Goal: Task Accomplishment & Management: Manage account settings

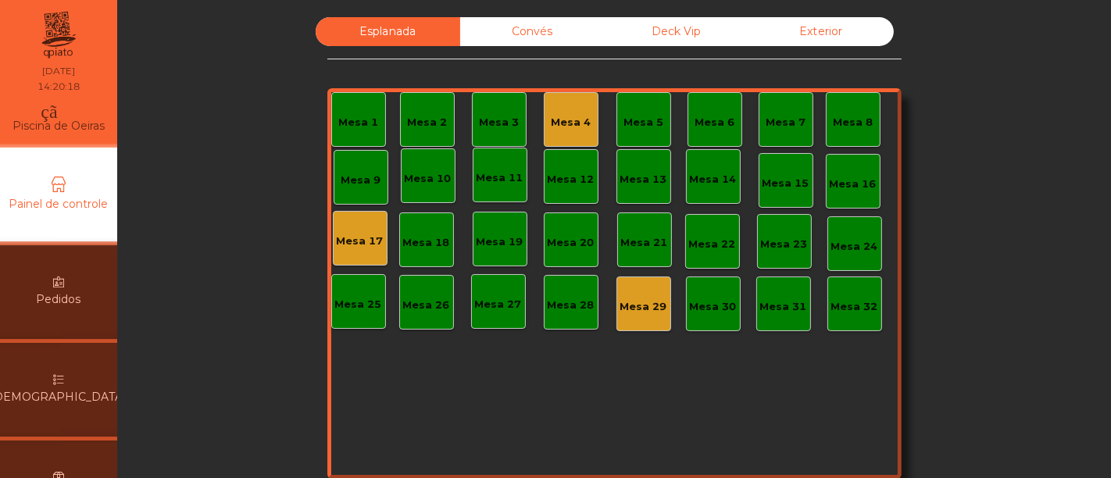
click at [558, 109] on div "monetização_ativada feito" at bounding box center [709, 114] width 335 height 47
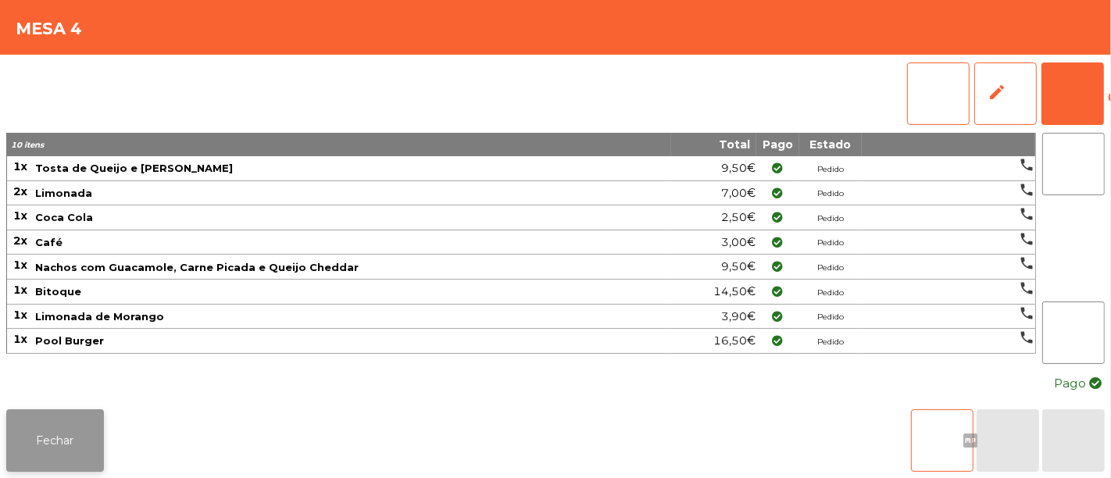
click at [49, 434] on font "Fechar" at bounding box center [55, 441] width 37 height 14
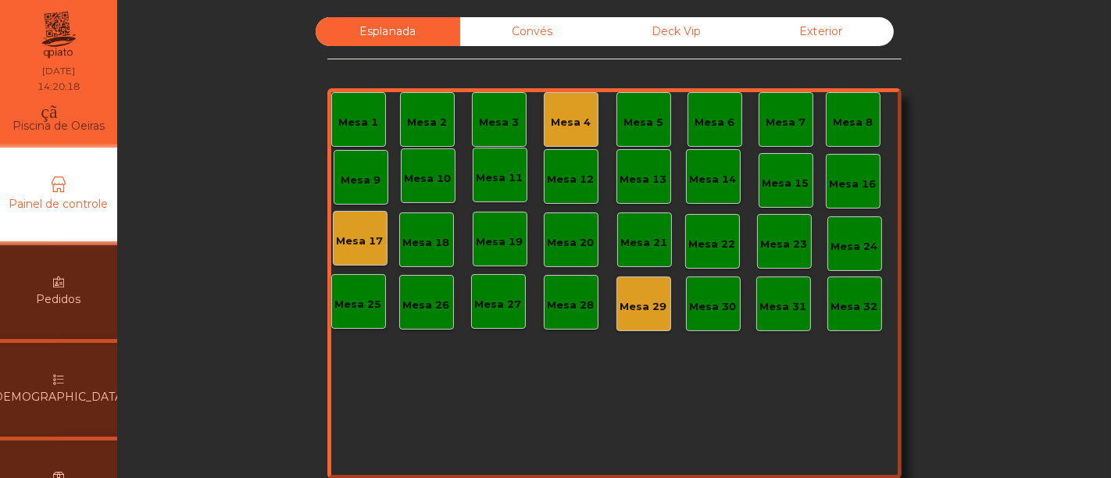
click at [557, 116] on div "monetização_ativada feito" at bounding box center [709, 114] width 335 height 47
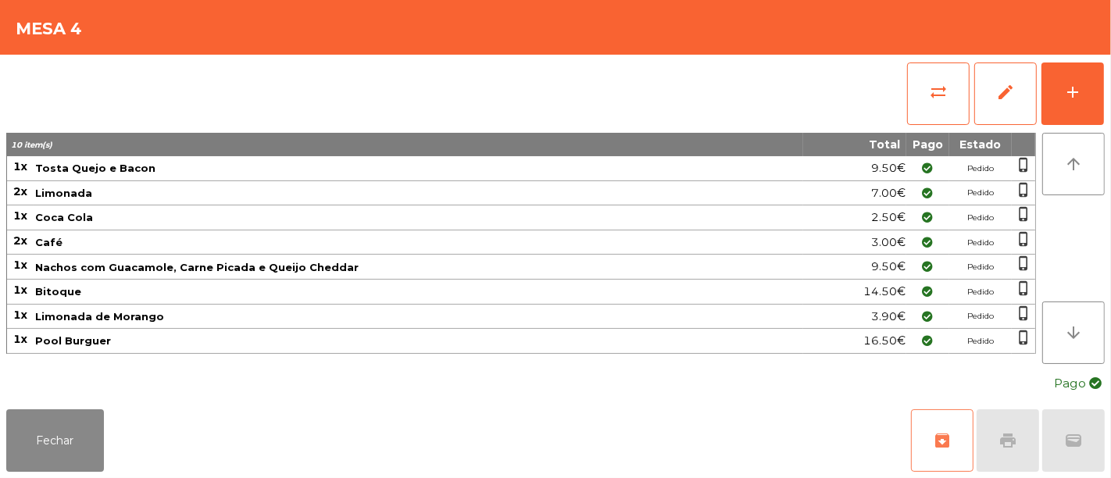
click at [954, 439] on button "archive" at bounding box center [942, 440] width 62 height 62
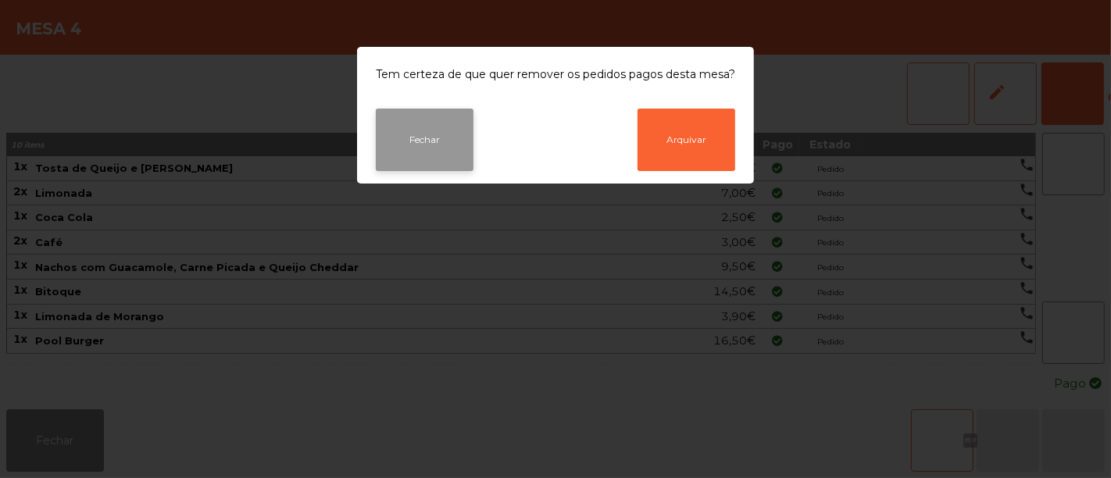
click at [435, 148] on button "Fechar" at bounding box center [425, 140] width 98 height 62
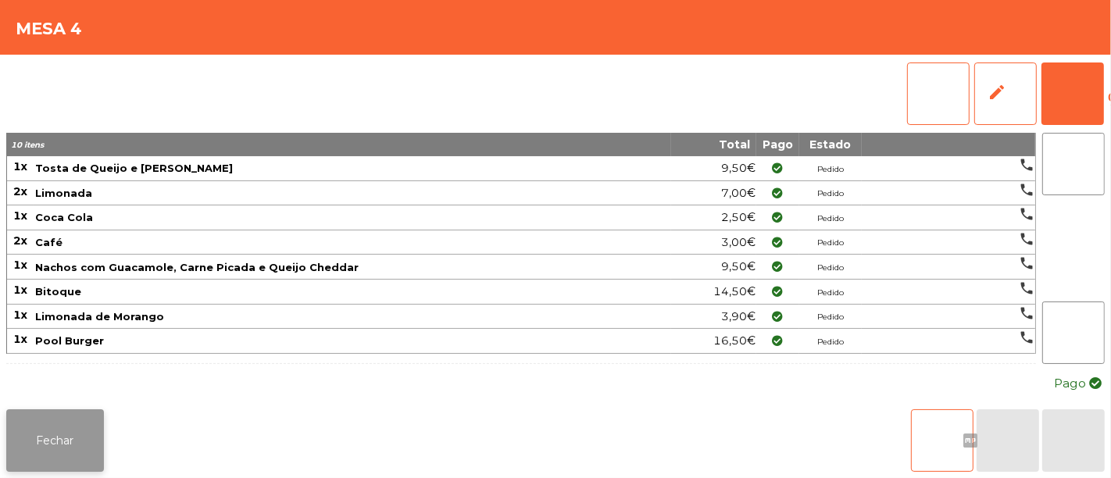
click at [53, 442] on button "Fechar" at bounding box center [55, 440] width 98 height 62
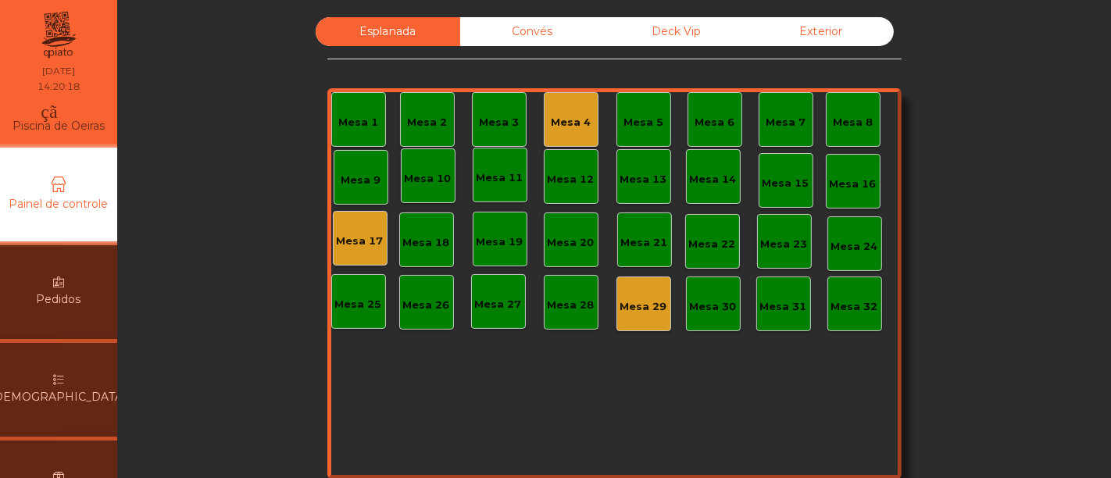
click at [553, 124] on div "monetização_ativada feito" at bounding box center [709, 114] width 335 height 47
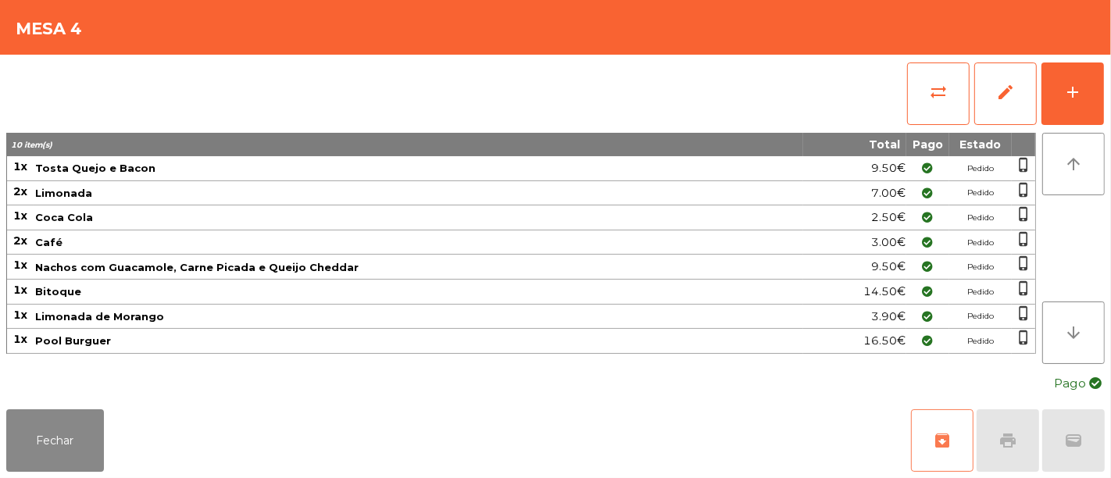
click at [940, 432] on span "archive" at bounding box center [942, 440] width 19 height 19
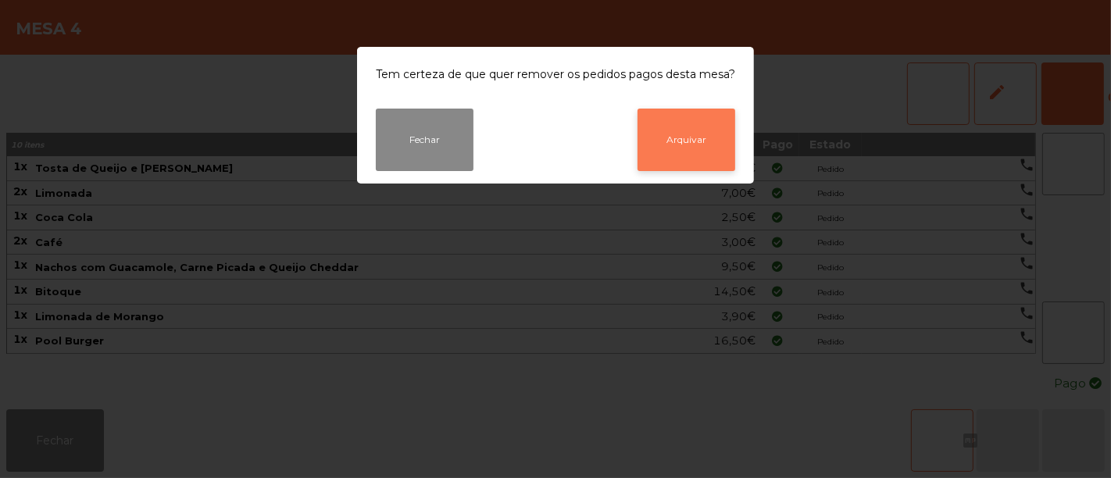
click at [678, 137] on font "Arquivar" at bounding box center [686, 140] width 40 height 12
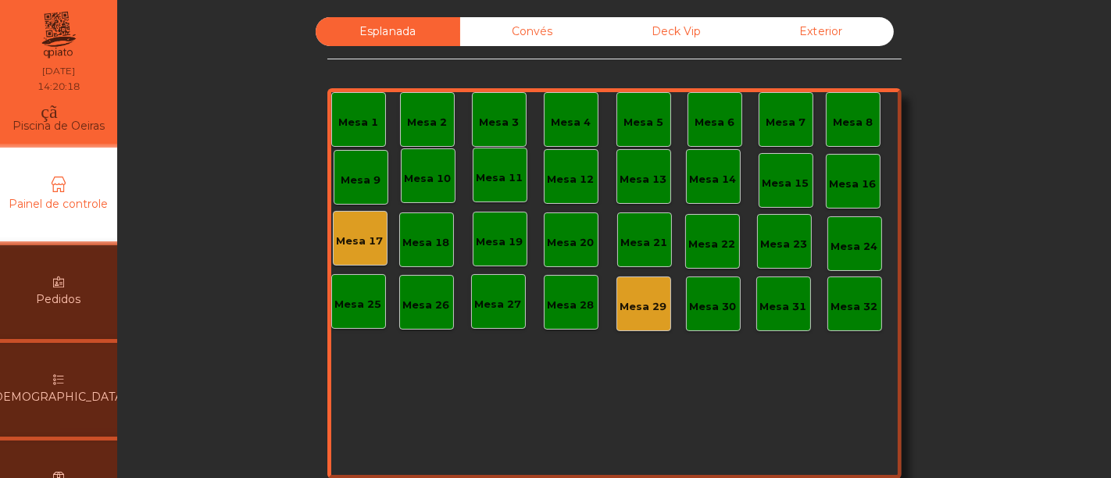
click at [637, 300] on div "monetização_ativada feito Mesa 29" at bounding box center [643, 304] width 47 height 22
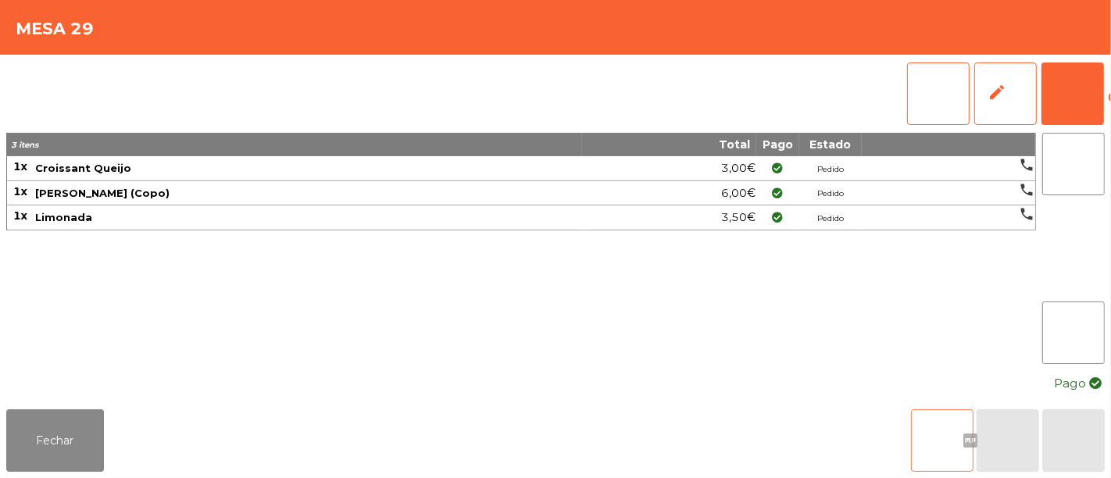
click at [941, 431] on font "arquivo" at bounding box center [942, 440] width 131 height 19
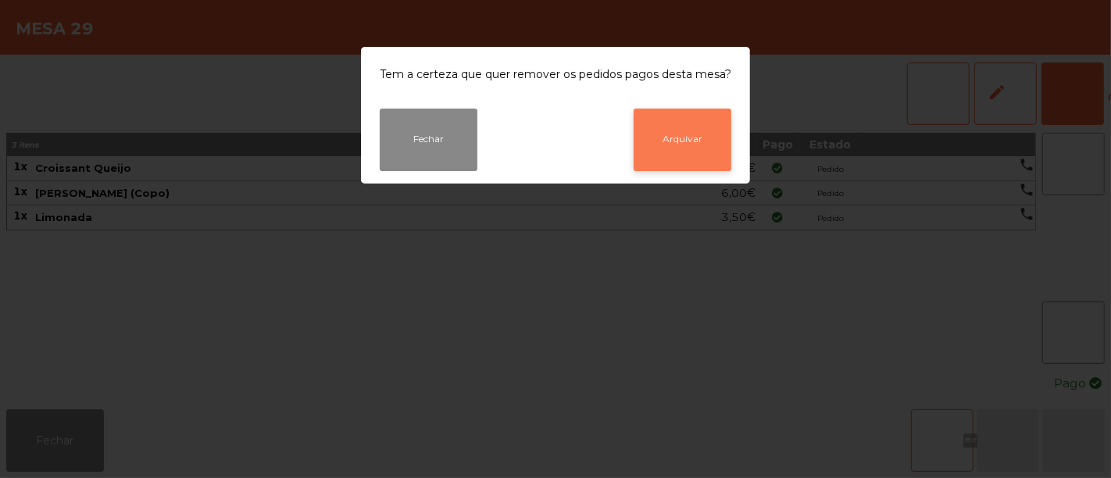
click at [681, 133] on button "Arquivar" at bounding box center [683, 140] width 98 height 62
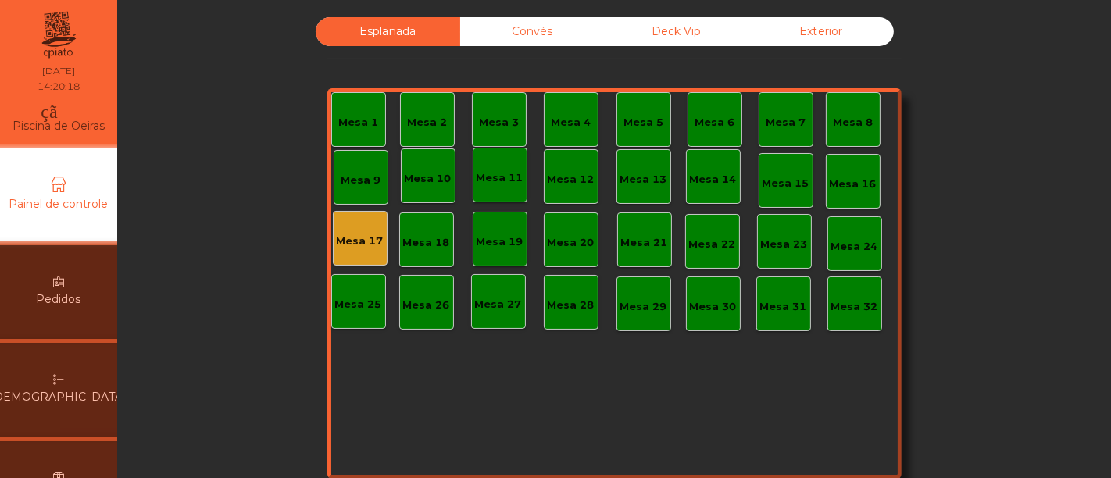
click at [352, 234] on div "monetização_ativada feito" at bounding box center [498, 233] width 335 height 47
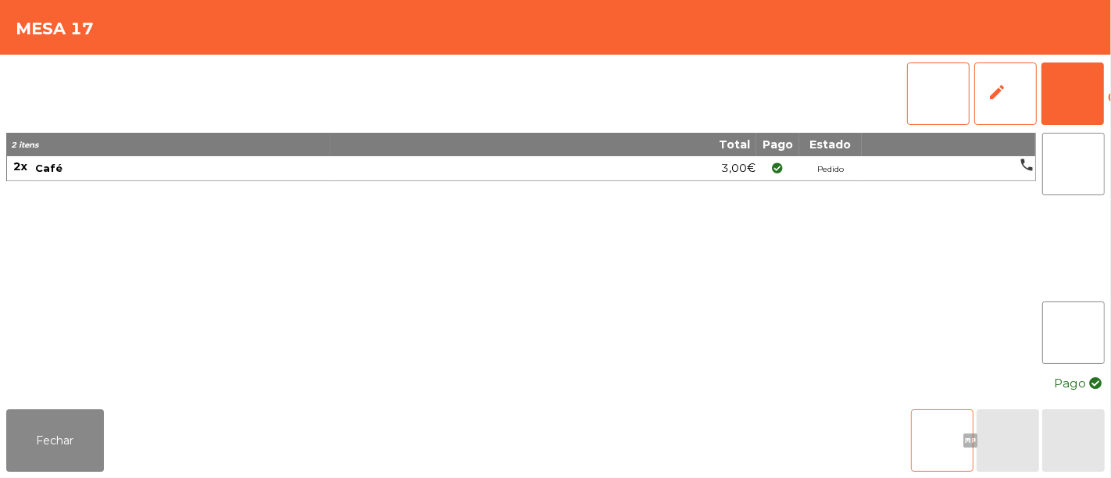
click at [940, 412] on button "arquivo" at bounding box center [942, 440] width 62 height 62
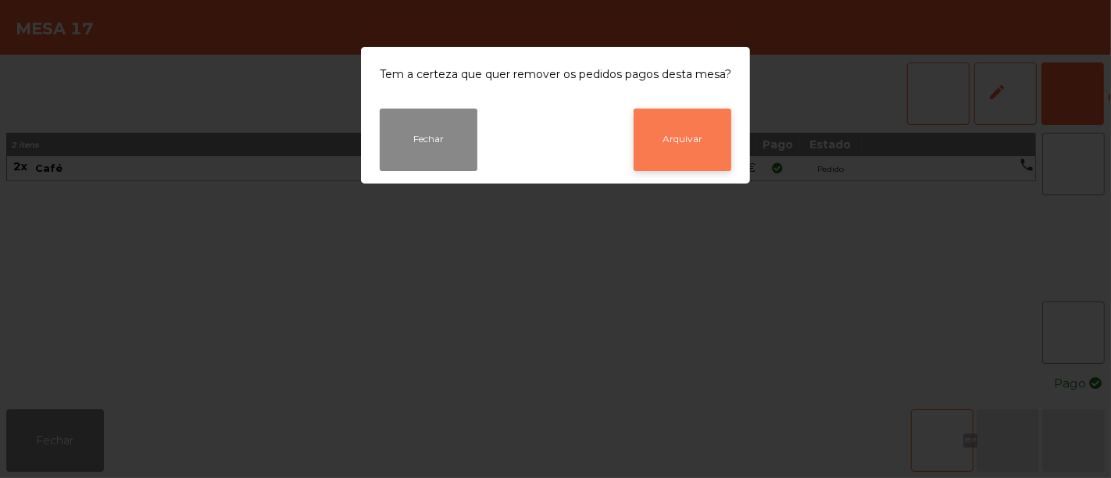
click at [704, 136] on button "Arquivar" at bounding box center [683, 140] width 98 height 62
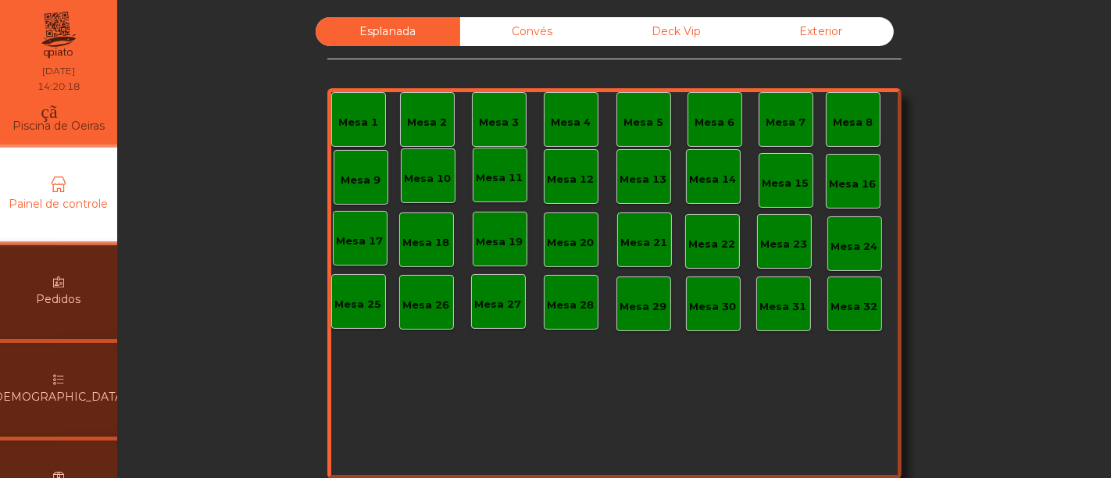
click at [554, 30] on div "Convés" at bounding box center [532, 31] width 145 height 29
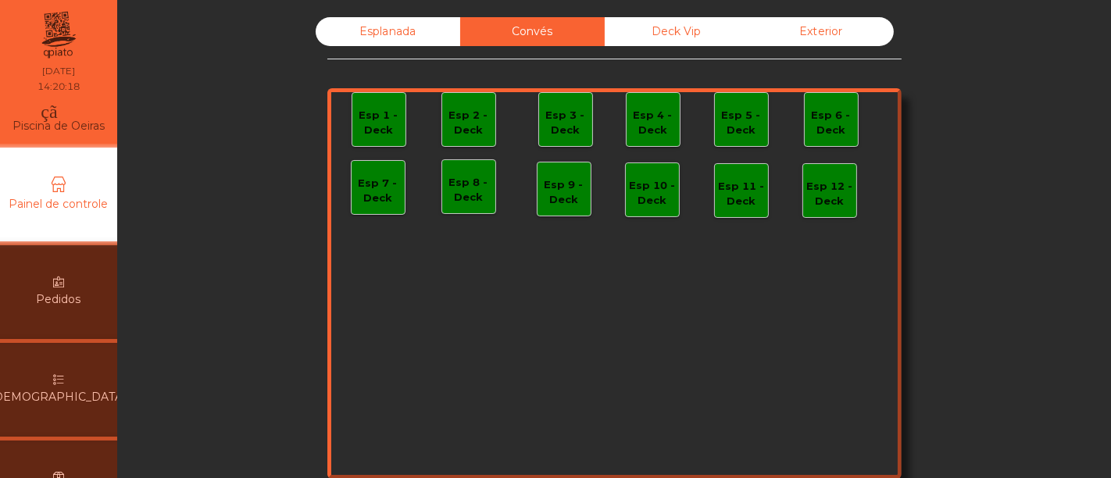
click at [657, 27] on font "Deck Vip" at bounding box center [676, 31] width 49 height 14
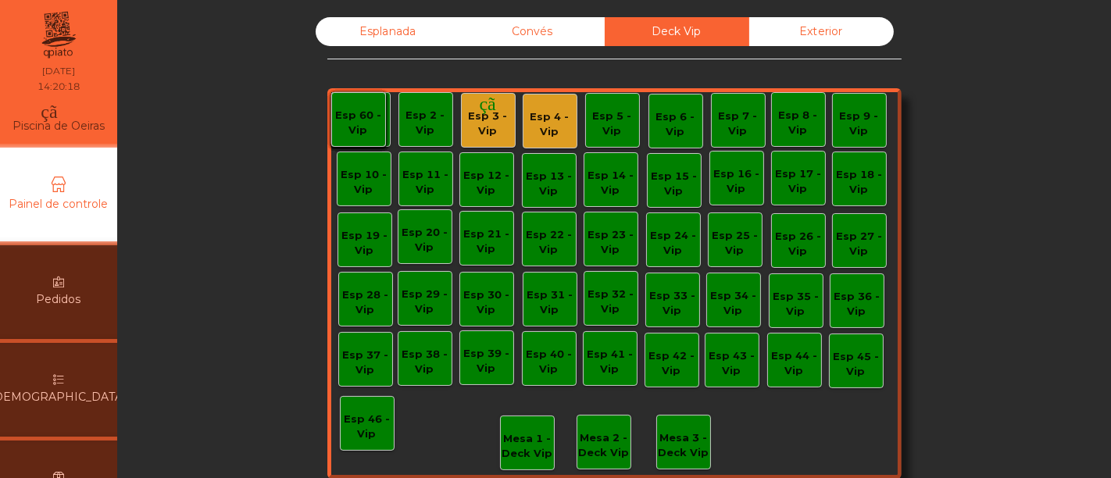
click at [482, 112] on div "monetização_ativada feito" at bounding box center [497, 114] width 335 height 47
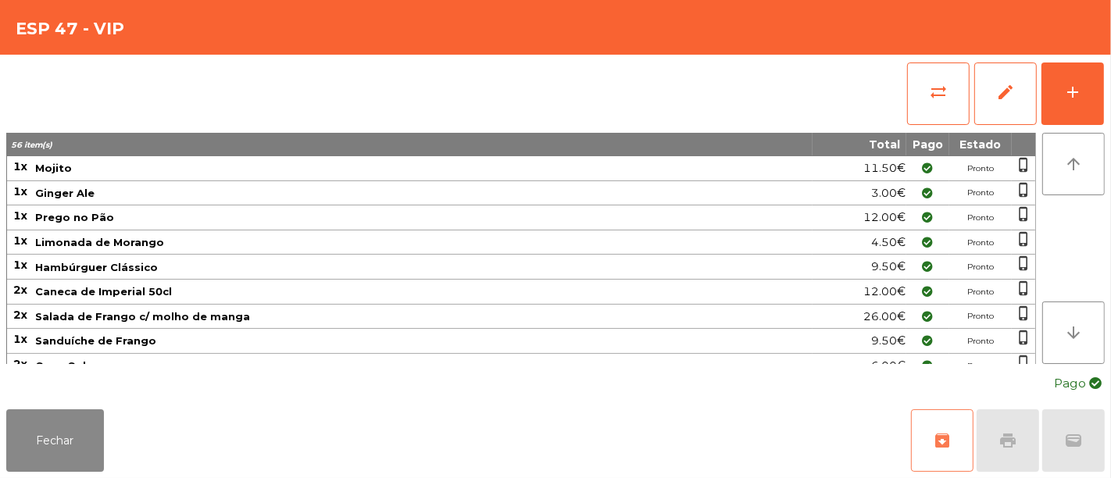
click at [937, 426] on button "archive" at bounding box center [942, 440] width 62 height 62
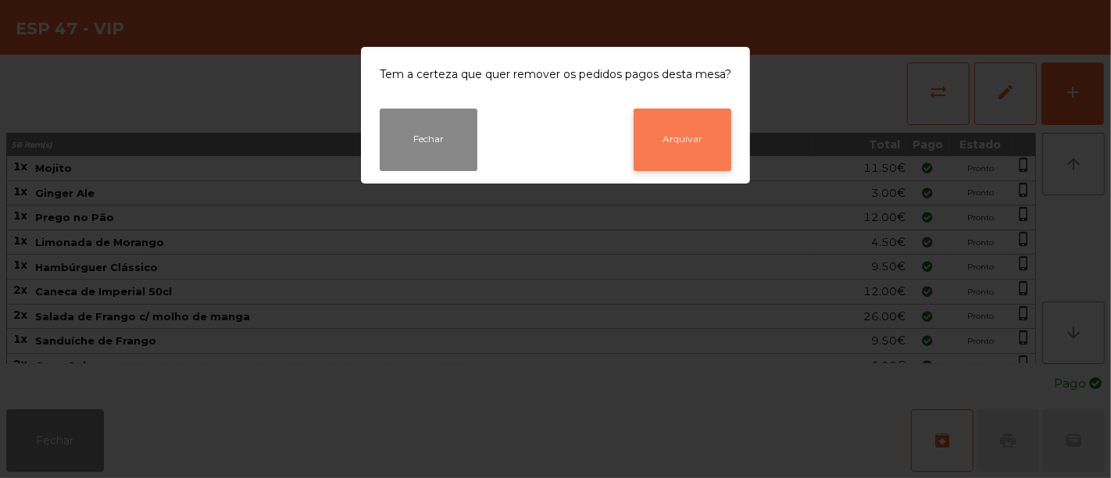
click at [705, 130] on button "Arquivar" at bounding box center [683, 140] width 98 height 62
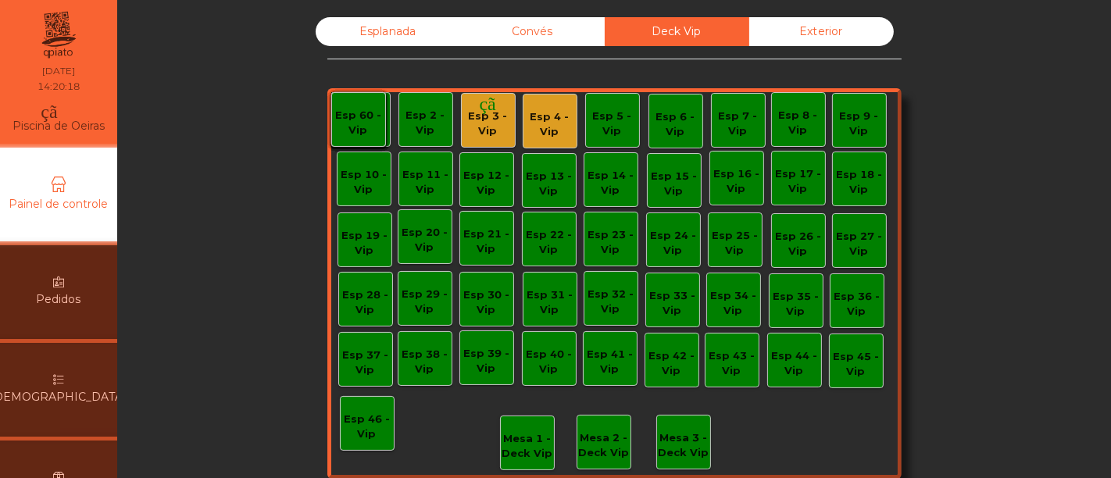
click at [547, 119] on div "monetização_ativada feito" at bounding box center [497, 114] width 335 height 47
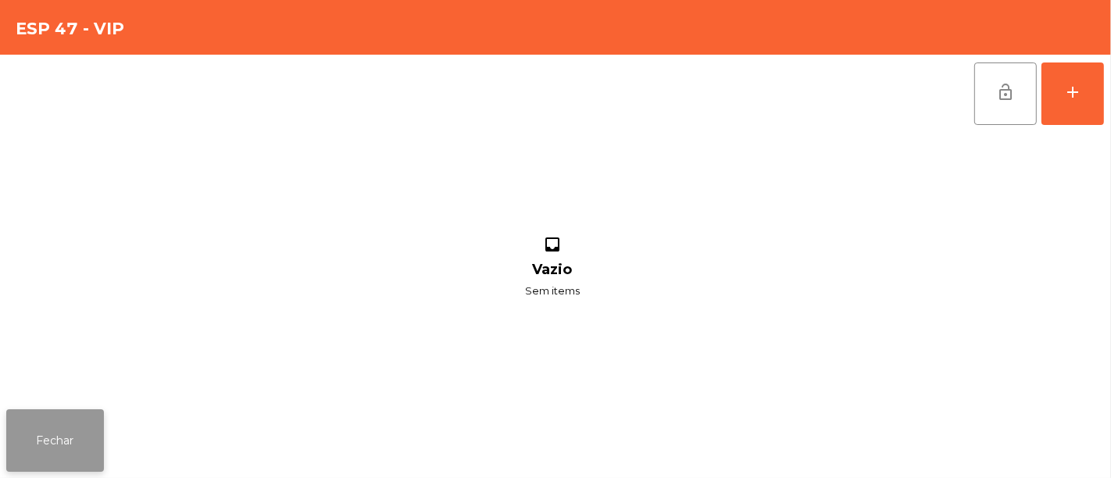
click at [73, 431] on button "Fechar" at bounding box center [55, 440] width 98 height 62
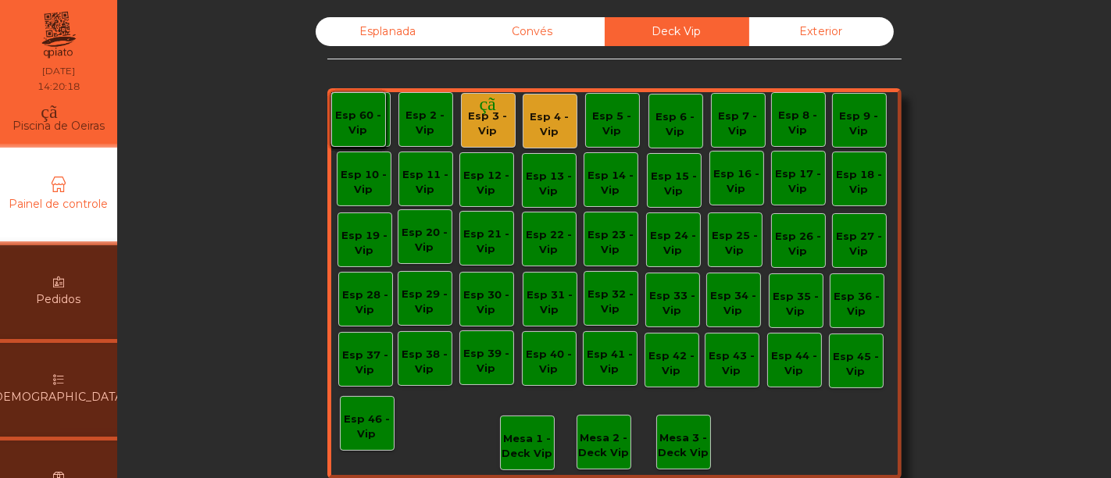
click at [474, 121] on font "feito" at bounding box center [497, 124] width 94 height 19
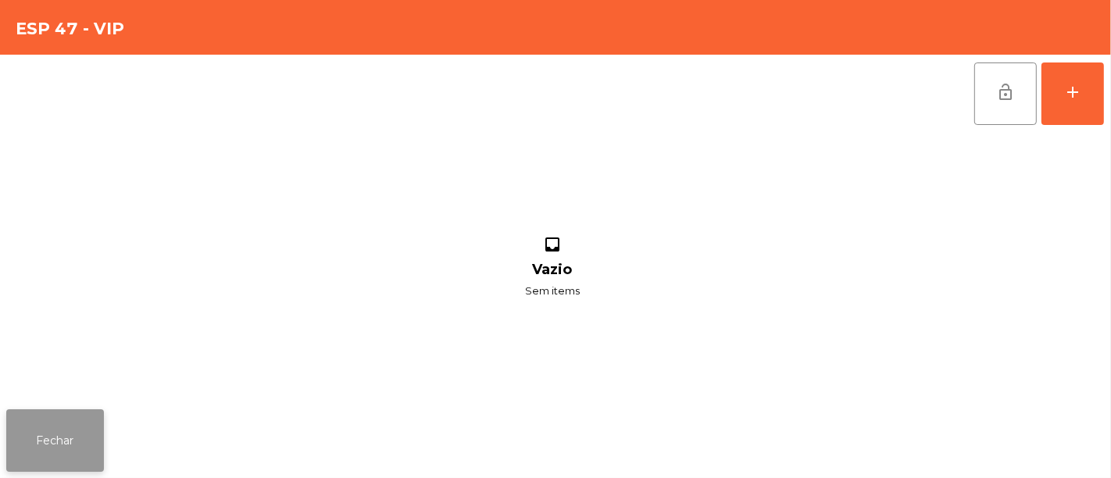
click at [64, 427] on button "Fechar" at bounding box center [55, 440] width 98 height 62
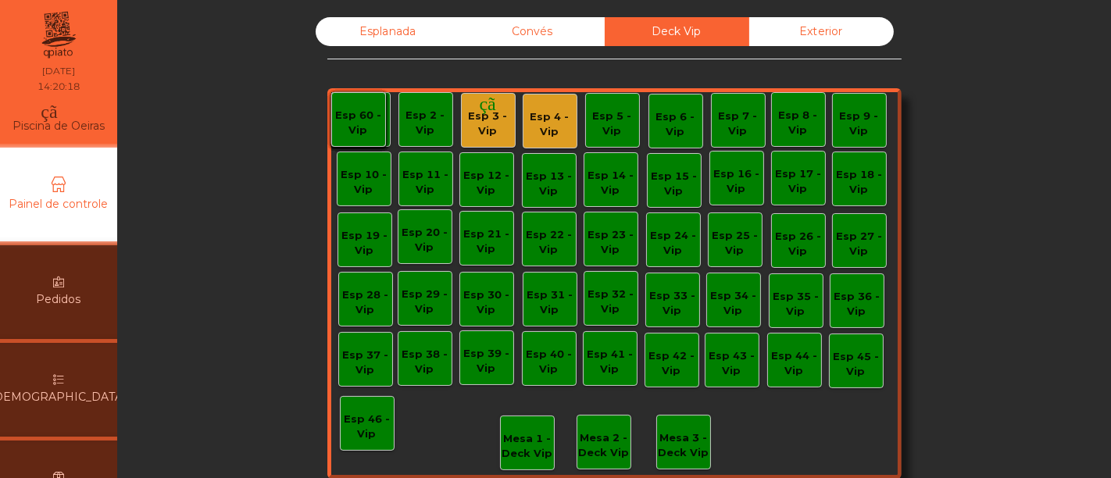
click at [518, 24] on font "Convés" at bounding box center [532, 31] width 41 height 14
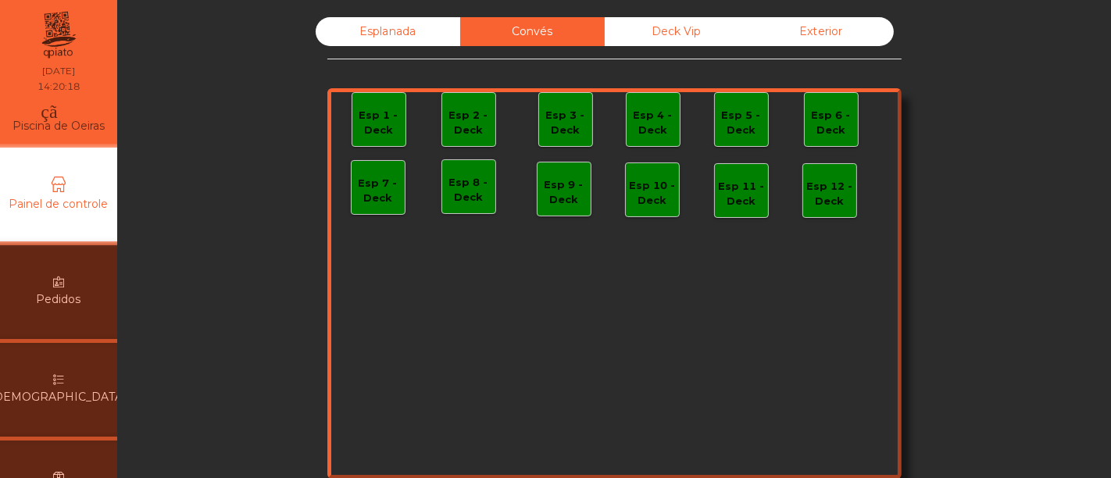
click at [408, 28] on div "Esplanada" at bounding box center [388, 31] width 145 height 29
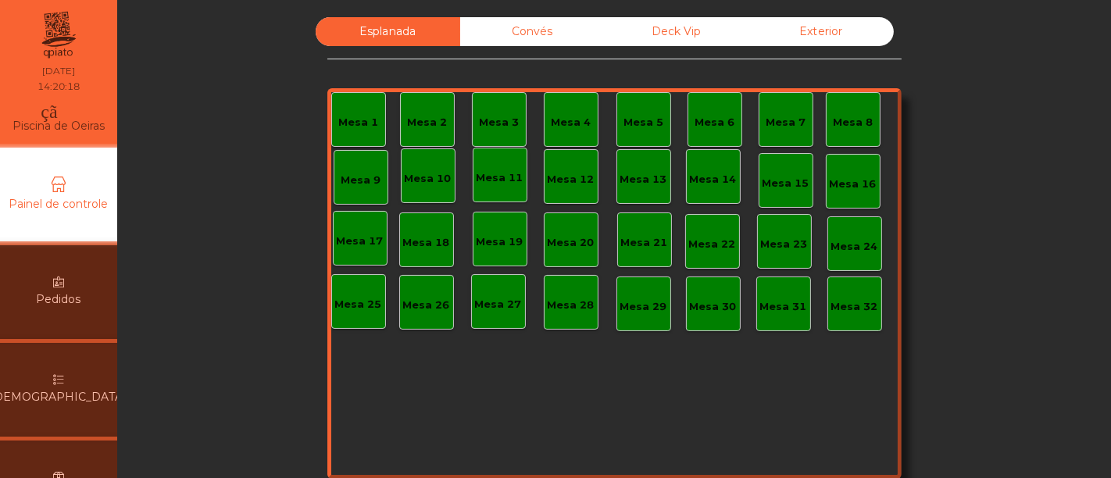
click at [678, 23] on div "Deck Vip" at bounding box center [677, 31] width 145 height 29
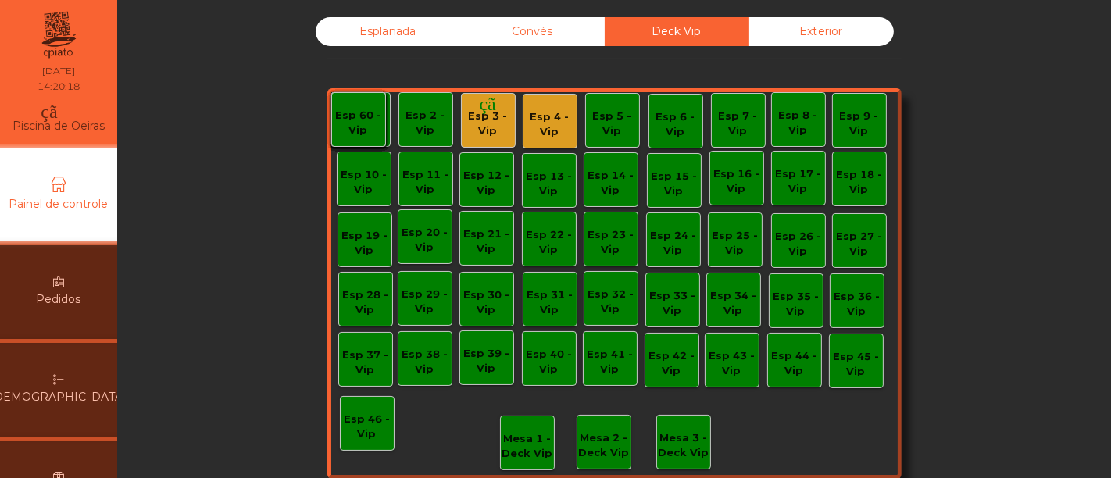
click at [535, 121] on font "feito" at bounding box center [497, 124] width 94 height 19
